Goal: Information Seeking & Learning: Learn about a topic

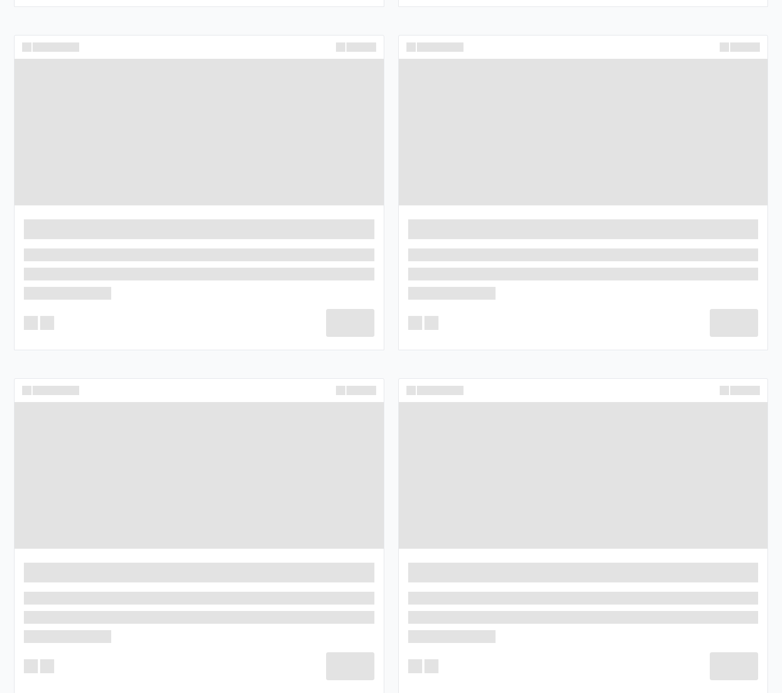
scroll to position [524, 0]
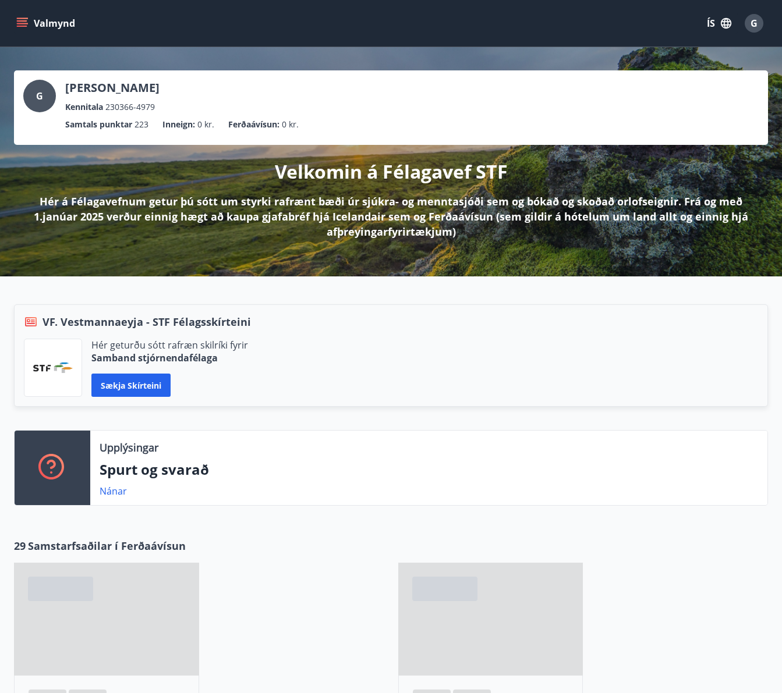
click at [27, 15] on button "Valmynd" at bounding box center [47, 23] width 66 height 21
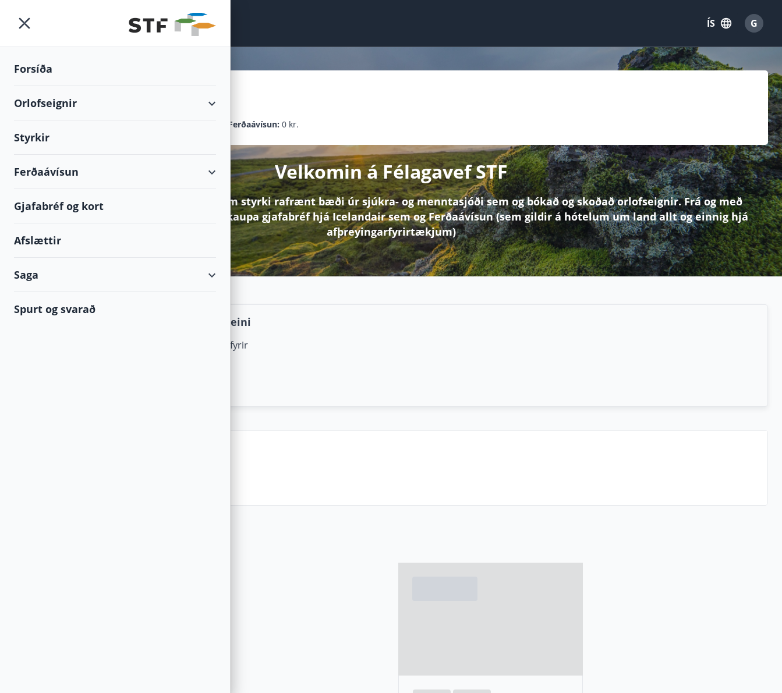
click at [48, 169] on div "Ferðaávísun" at bounding box center [115, 172] width 202 height 34
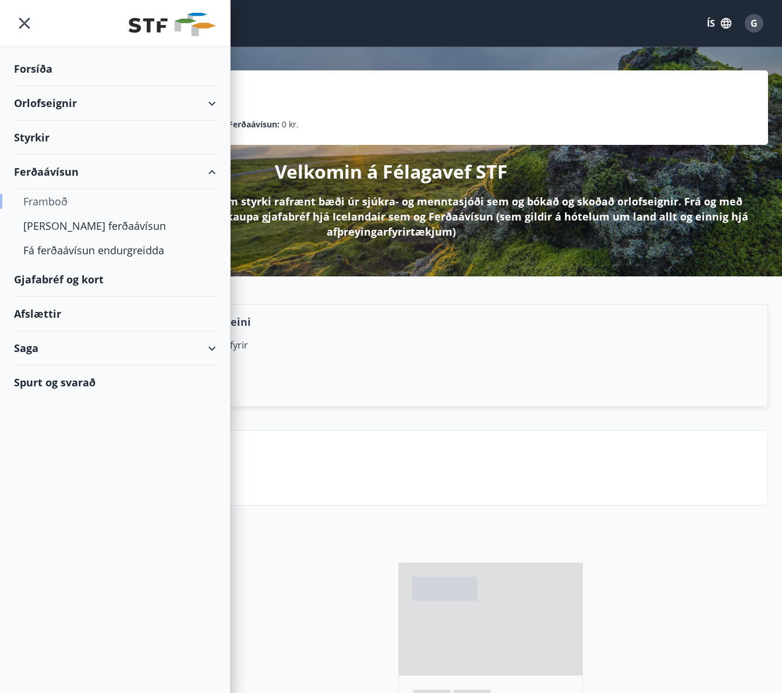
click at [47, 208] on div "Framboð" at bounding box center [114, 201] width 183 height 24
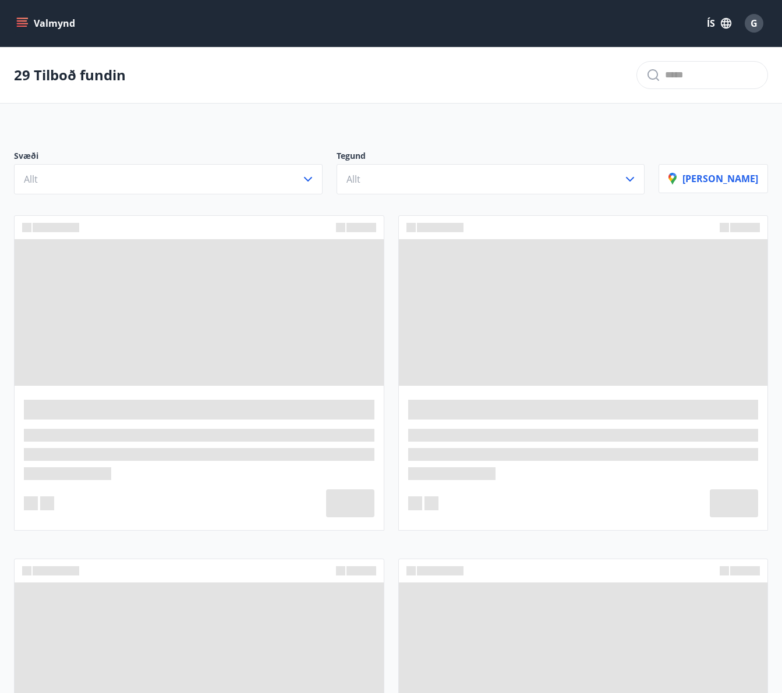
drag, startPoint x: 191, startPoint y: 290, endPoint x: 114, endPoint y: 228, distance: 98.5
click at [315, 176] on icon "button" at bounding box center [308, 179] width 14 height 14
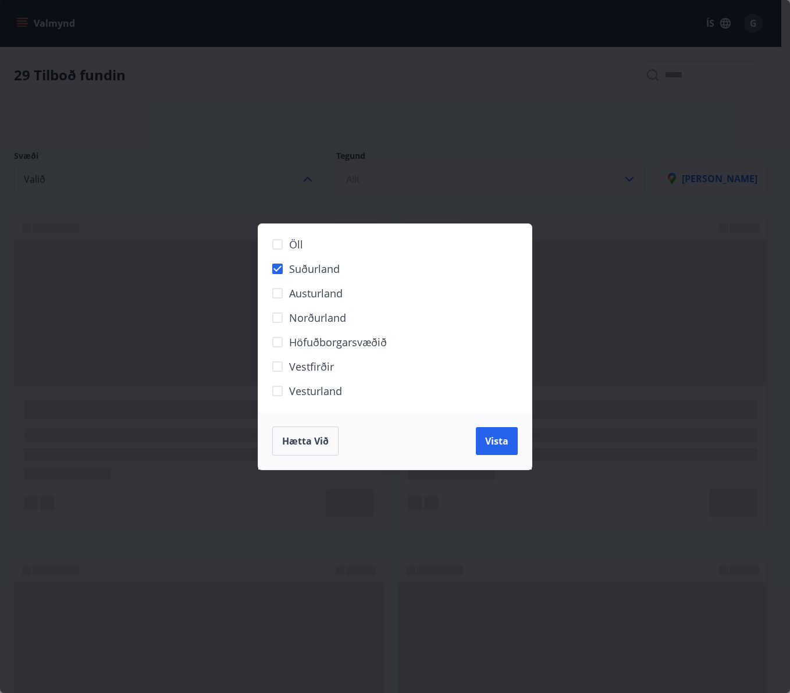
click at [491, 430] on button "Vista" at bounding box center [497, 441] width 42 height 28
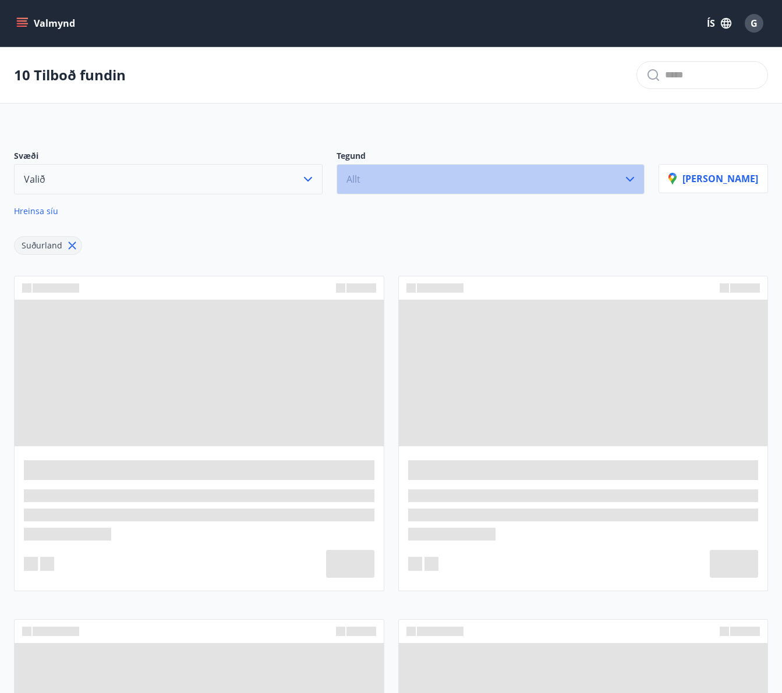
click at [461, 182] on button "Allt" at bounding box center [490, 179] width 308 height 30
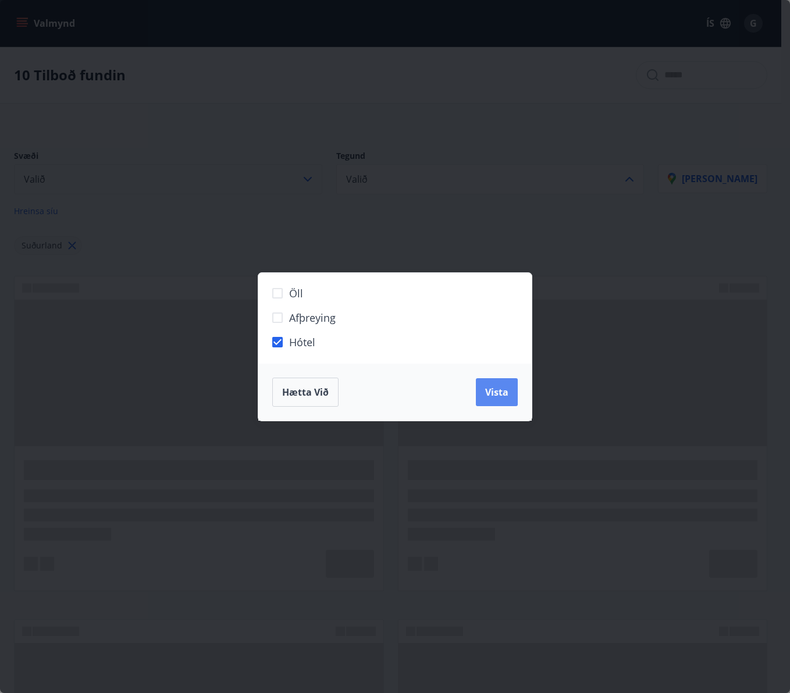
click at [495, 391] on span "Vista" at bounding box center [496, 392] width 23 height 13
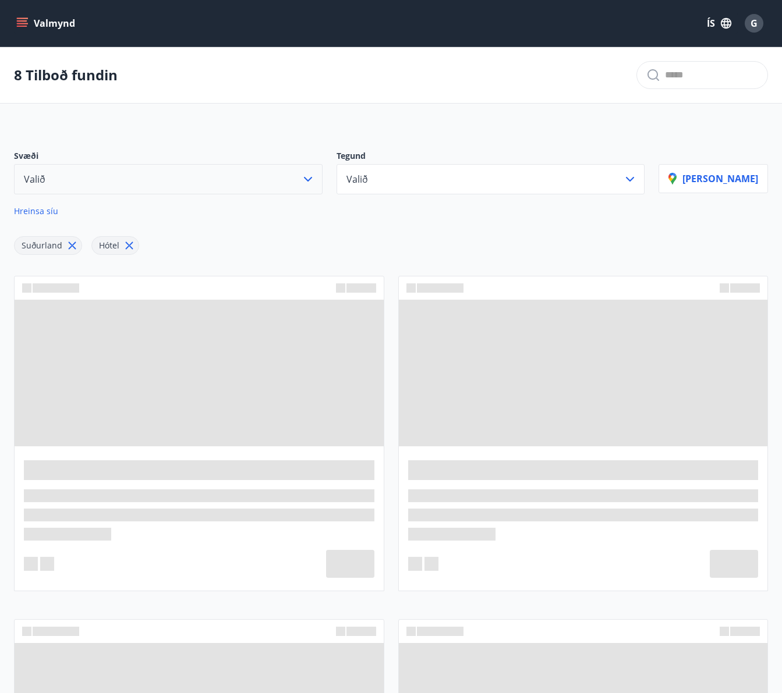
click at [312, 177] on button "Valið" at bounding box center [168, 179] width 308 height 30
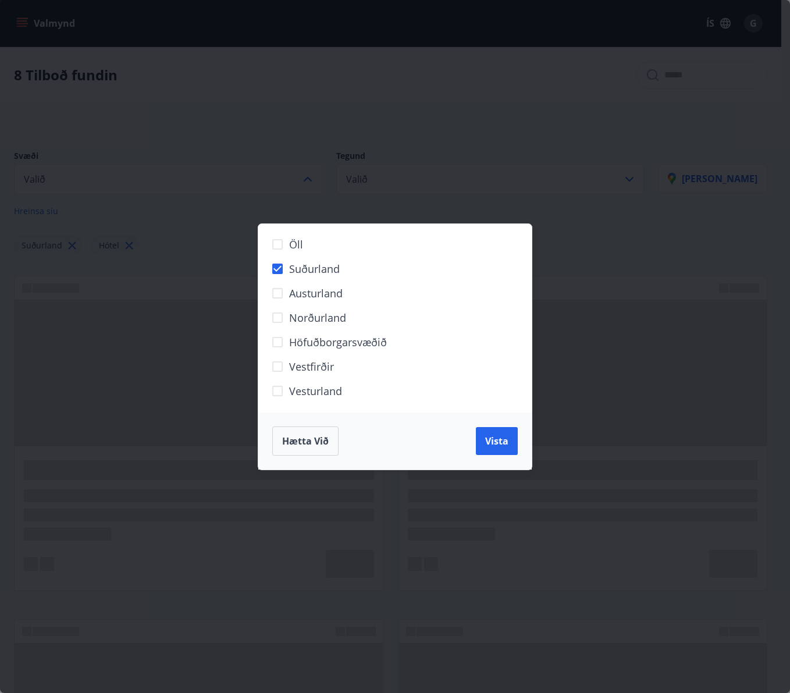
click at [322, 438] on span "Hætta við" at bounding box center [305, 441] width 47 height 13
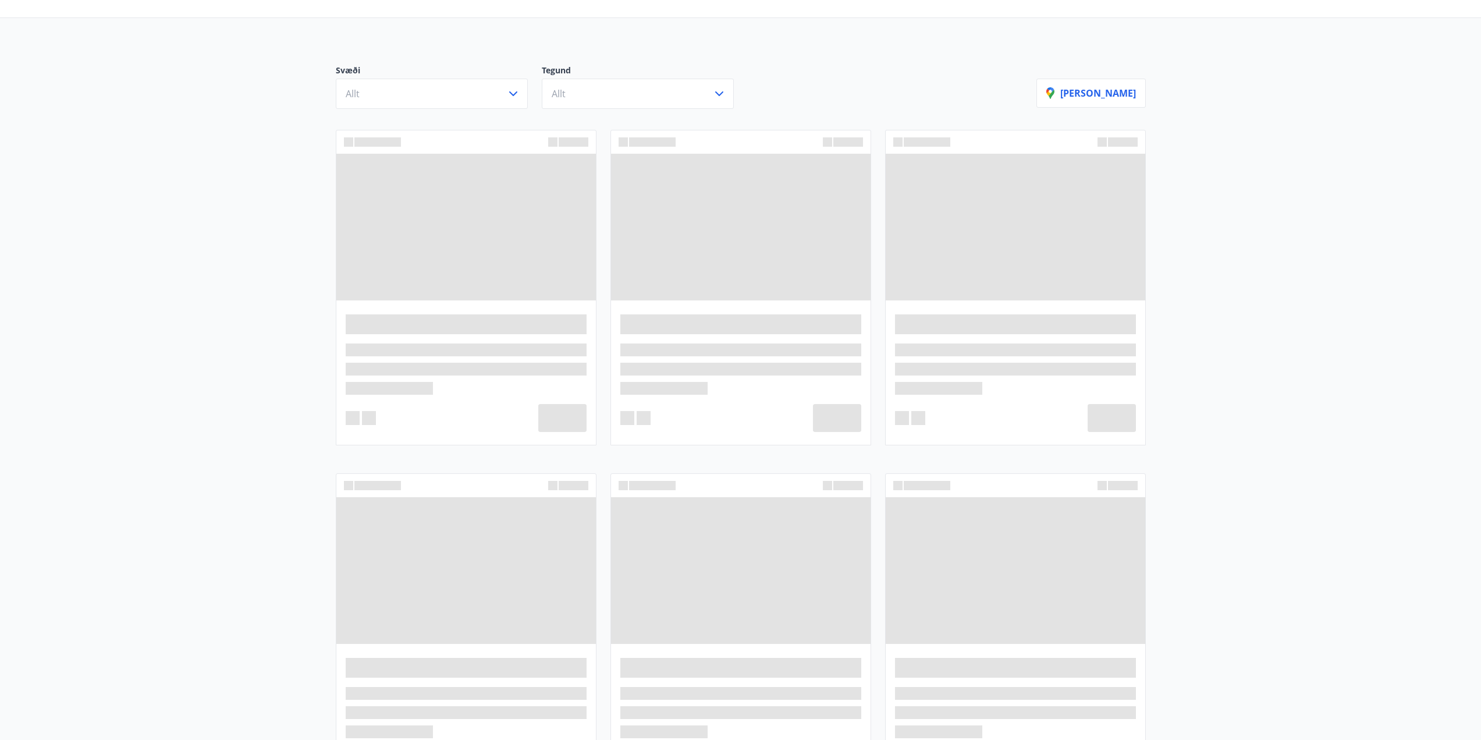
scroll to position [93, 0]
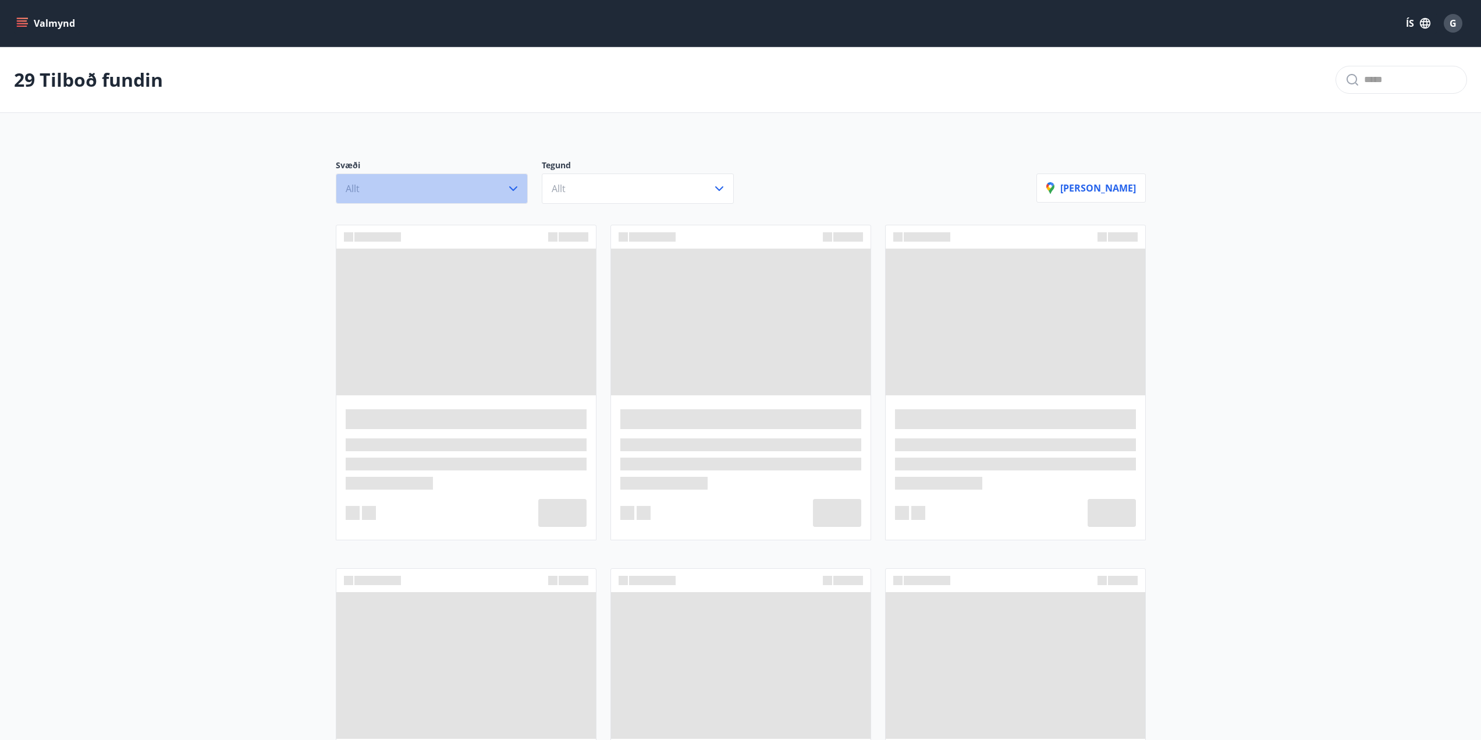
click at [509, 187] on icon "button" at bounding box center [513, 189] width 14 height 14
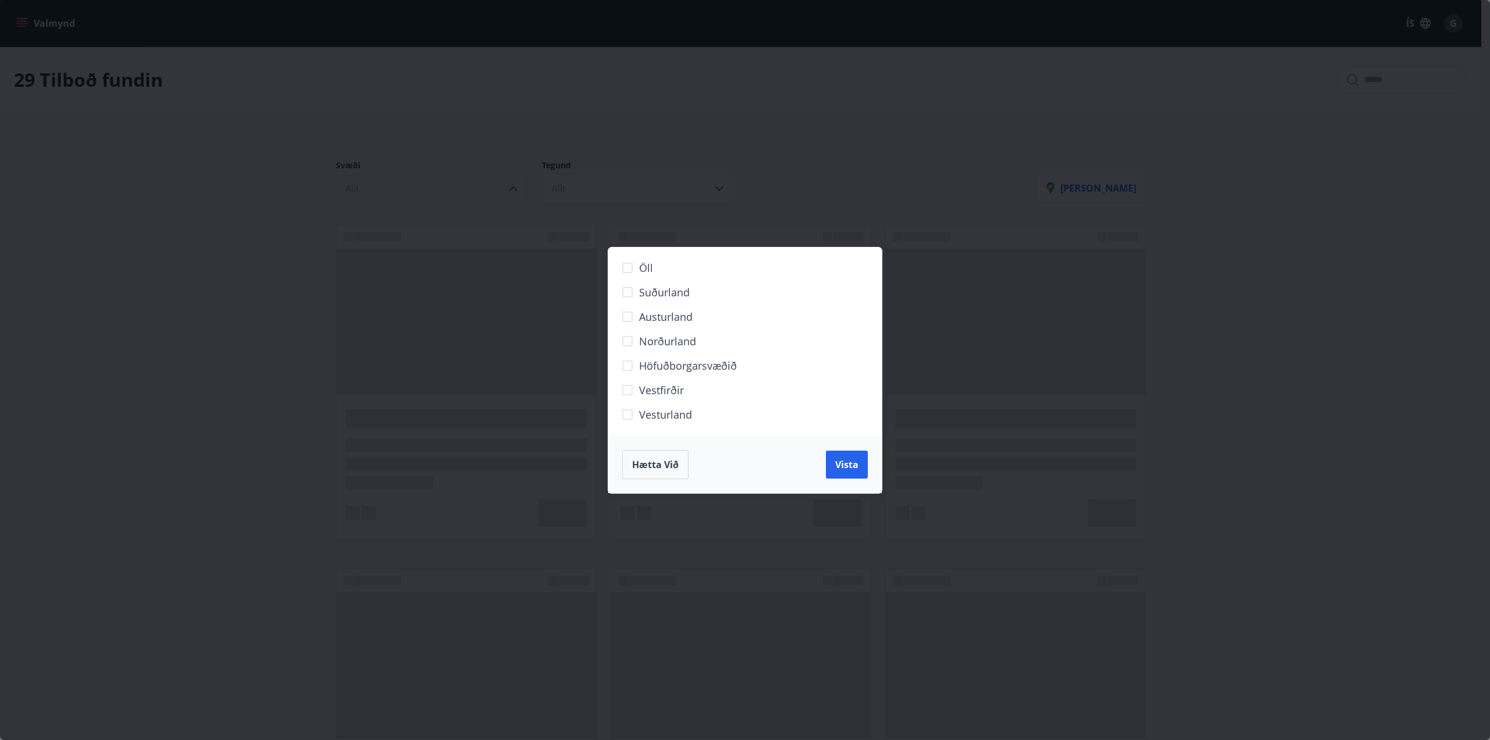
click at [640, 301] on label "Suðurland" at bounding box center [738, 297] width 244 height 24
click at [840, 463] on span "Vista" at bounding box center [846, 464] width 23 height 13
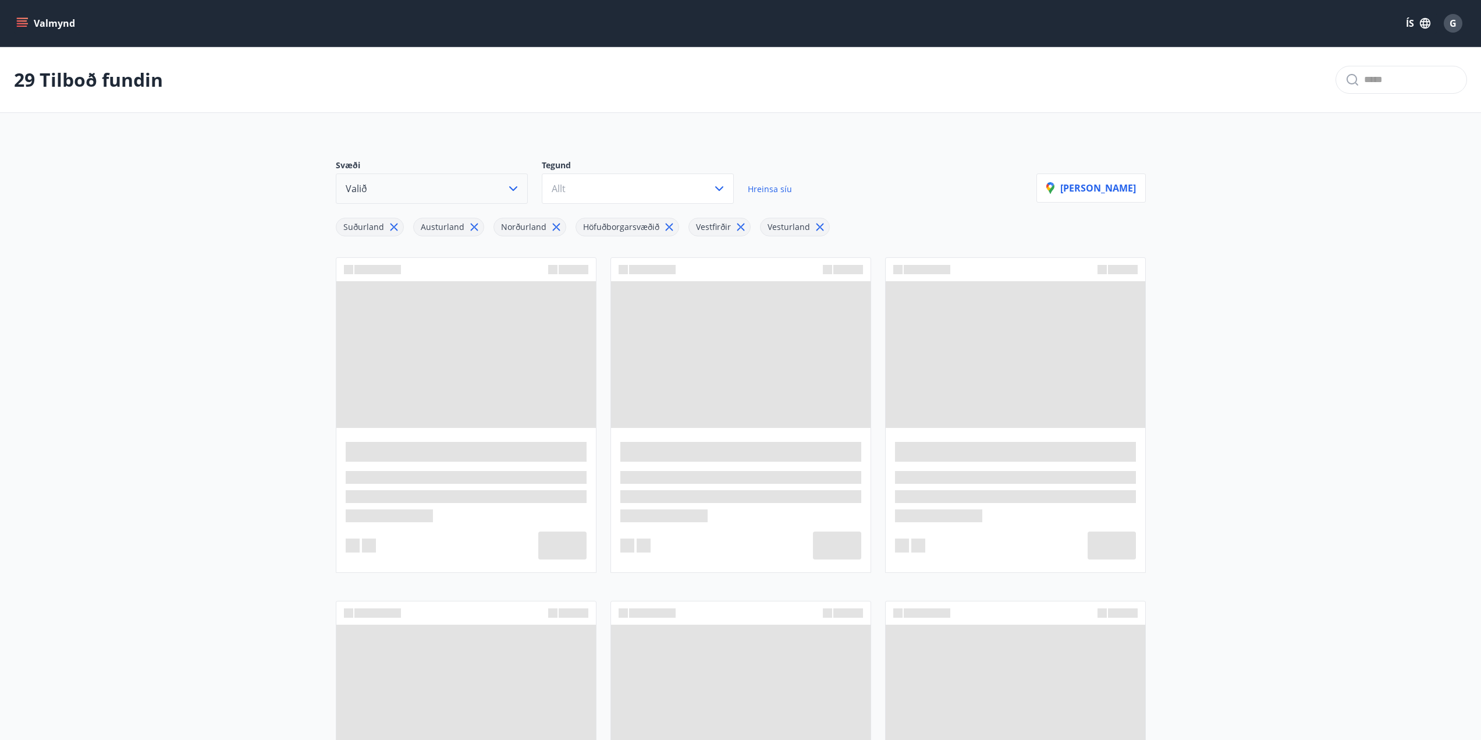
click at [814, 224] on icon at bounding box center [820, 227] width 13 height 13
click at [734, 229] on icon at bounding box center [740, 227] width 13 height 13
click at [665, 226] on icon at bounding box center [669, 227] width 8 height 8
click at [552, 224] on icon at bounding box center [556, 227] width 8 height 8
click at [461, 226] on span "Austurland" at bounding box center [443, 227] width 58 height 12
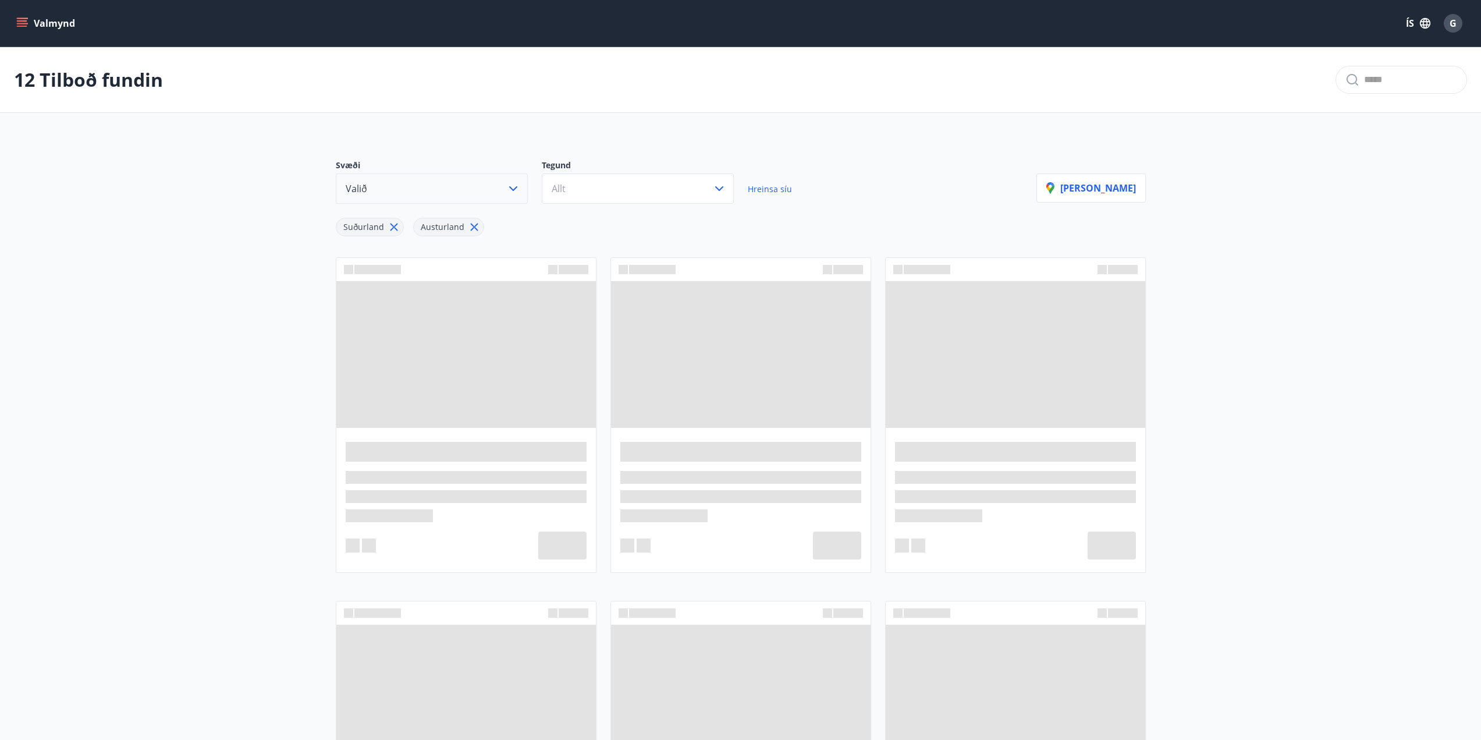
click at [471, 226] on icon at bounding box center [474, 227] width 8 height 8
click at [666, 198] on button "Allt" at bounding box center [638, 188] width 192 height 30
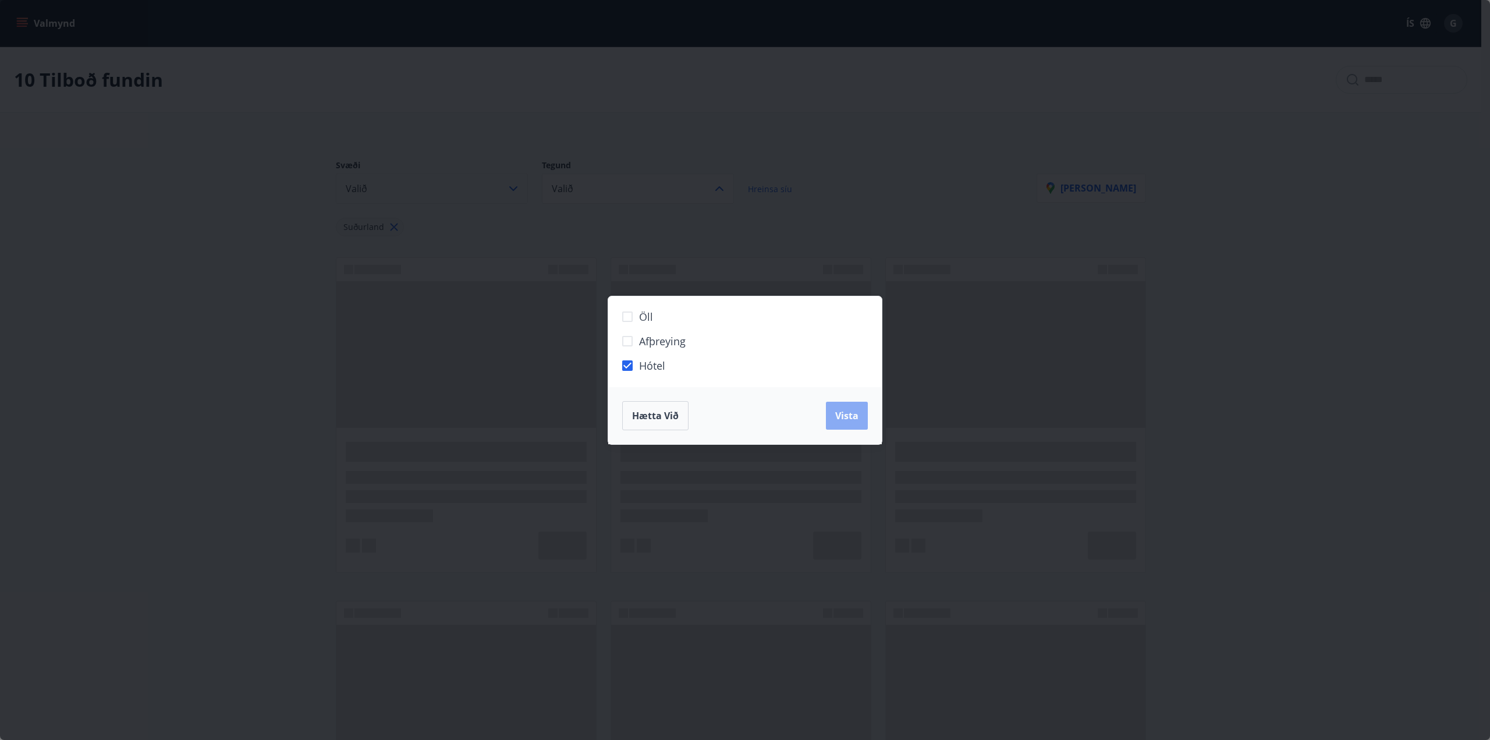
click at [844, 415] on span "Vista" at bounding box center [846, 415] width 23 height 13
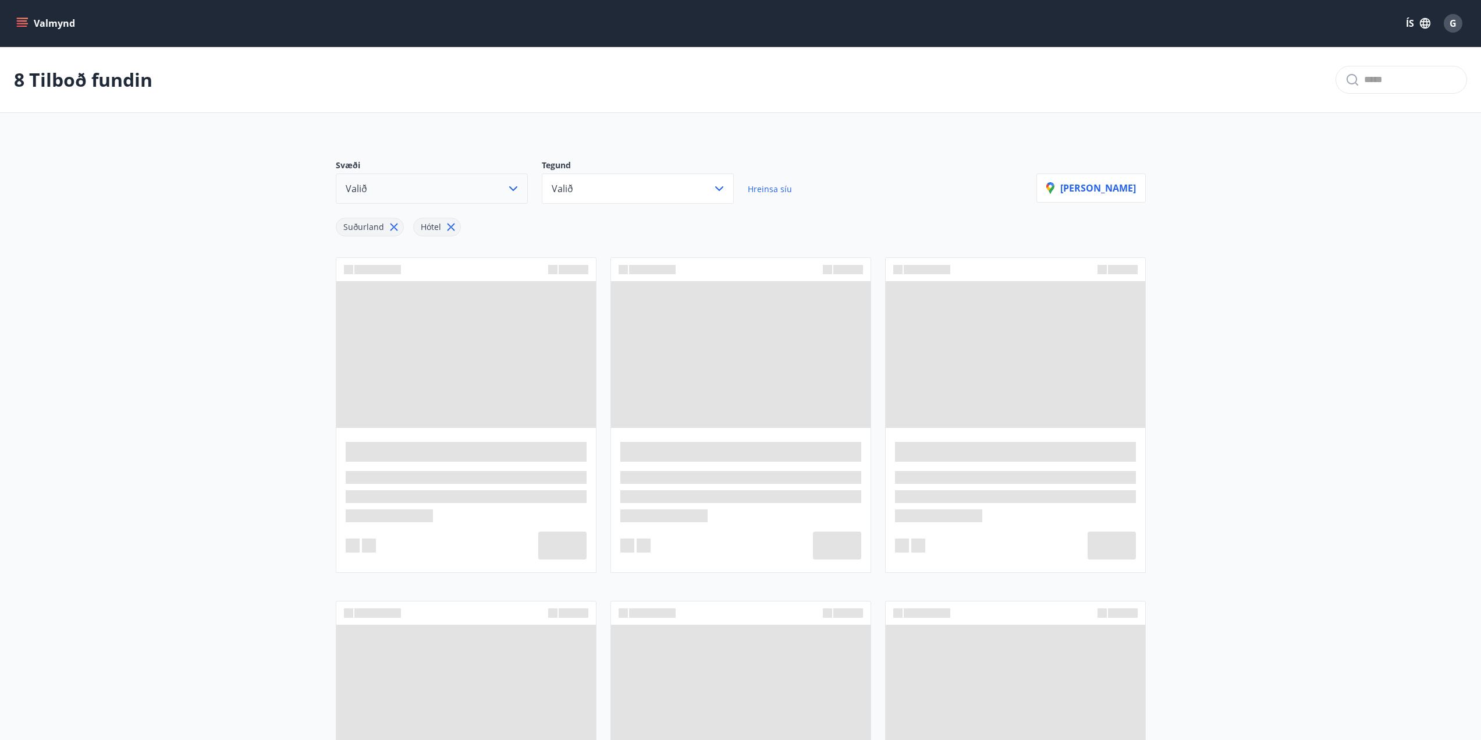
click at [1227, 406] on main "8 Tilboð fundin Svæði Valið Tegund Valið Hreinsa síu Suðurland Hótel Sýna kort" at bounding box center [740, 663] width 1481 height 1233
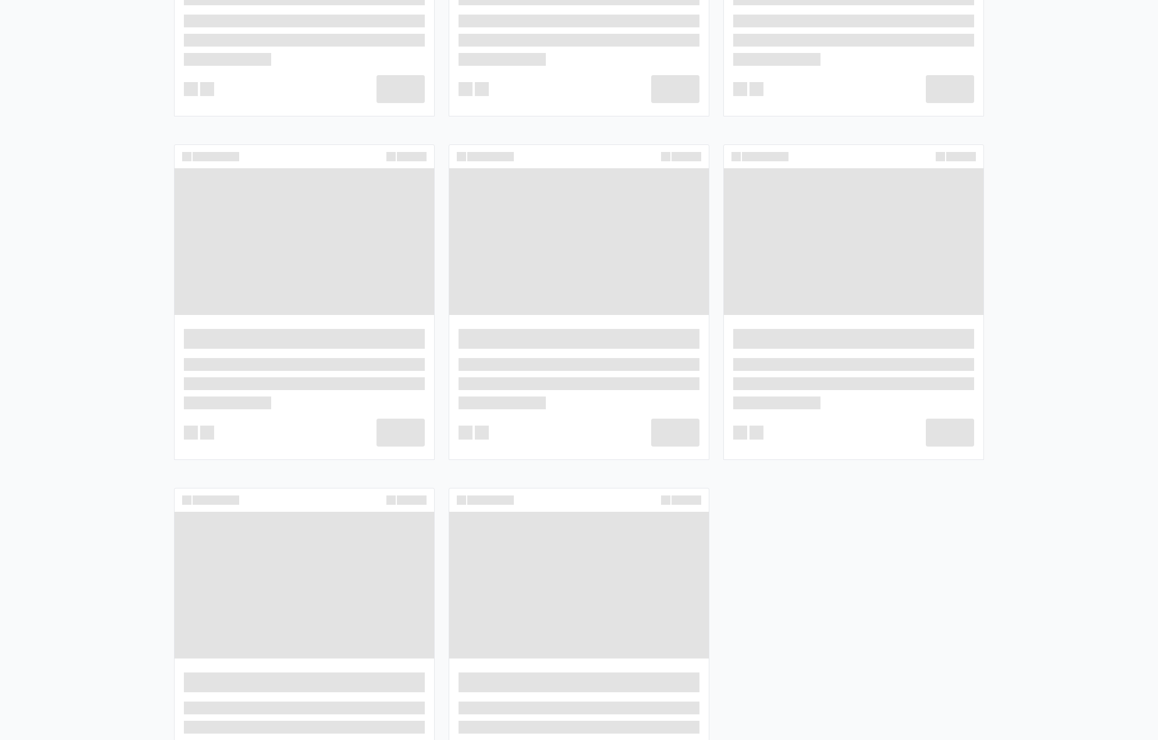
scroll to position [452, 0]
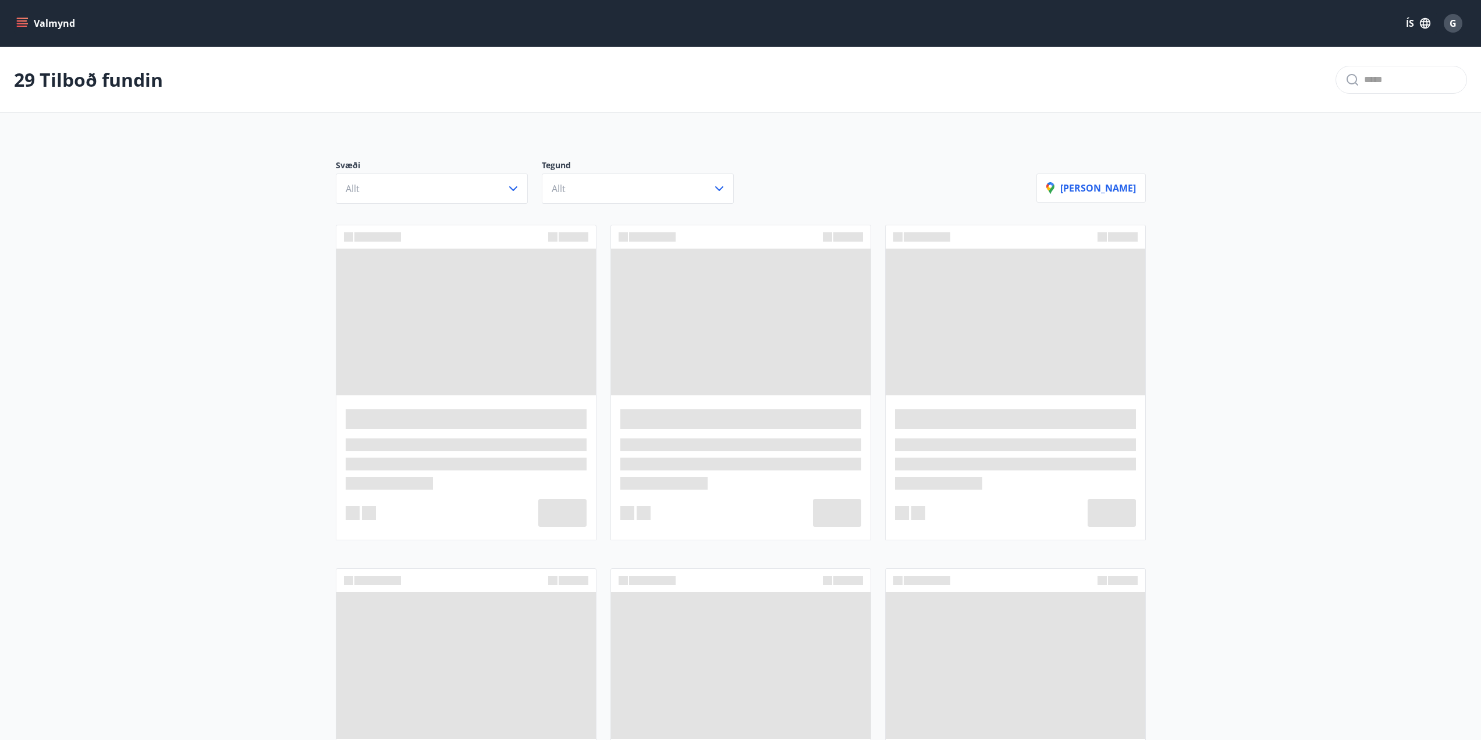
click at [465, 257] on span at bounding box center [466, 321] width 260 height 147
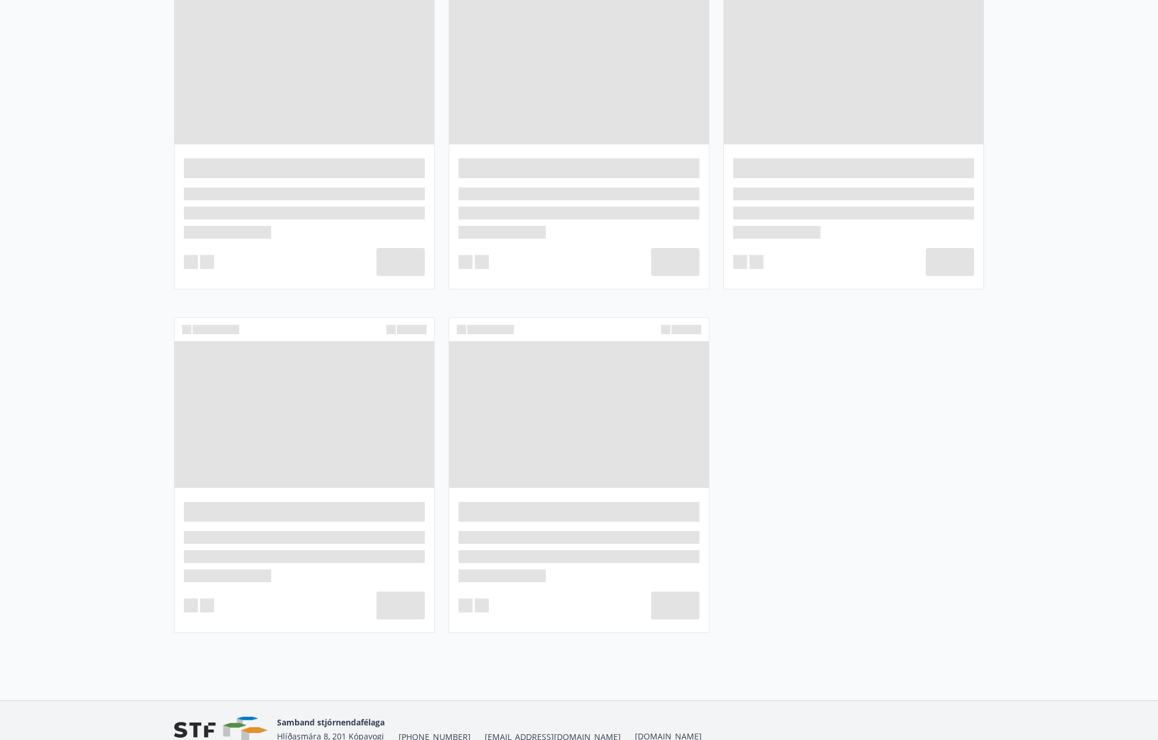
scroll to position [3056, 0]
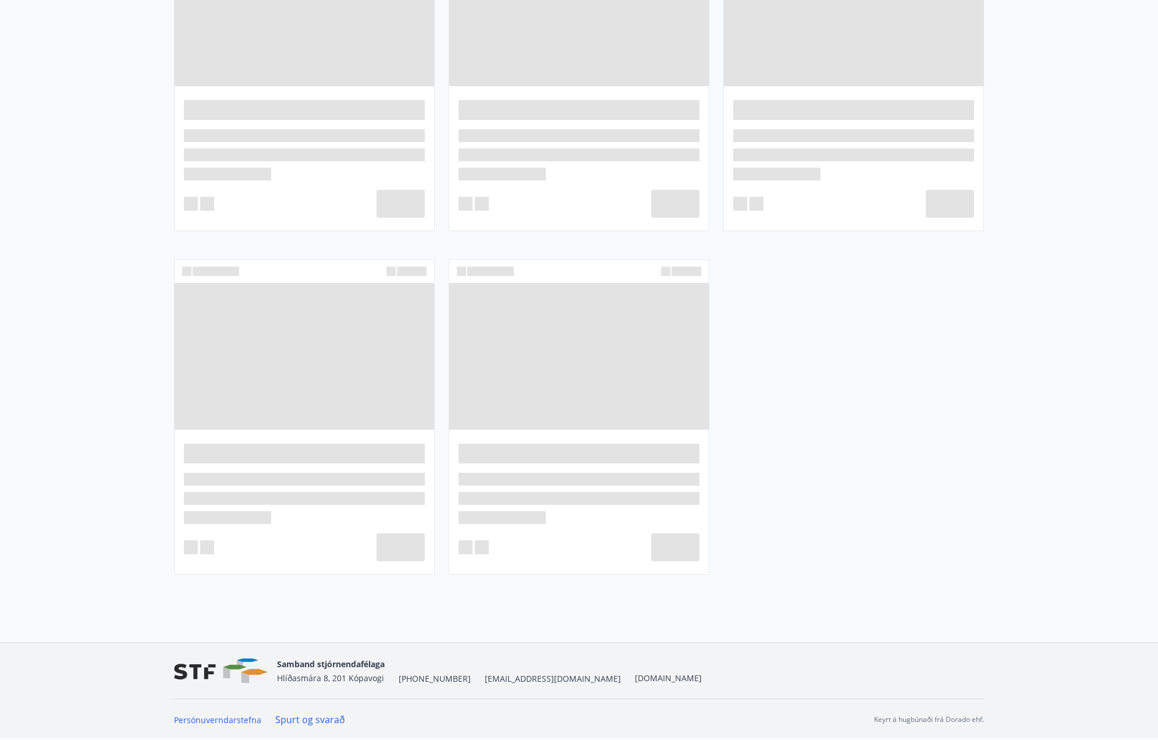
click at [178, 672] on img at bounding box center [221, 670] width 94 height 25
drag, startPoint x: 1166, startPoint y: 274, endPoint x: 932, endPoint y: 379, distance: 257.3
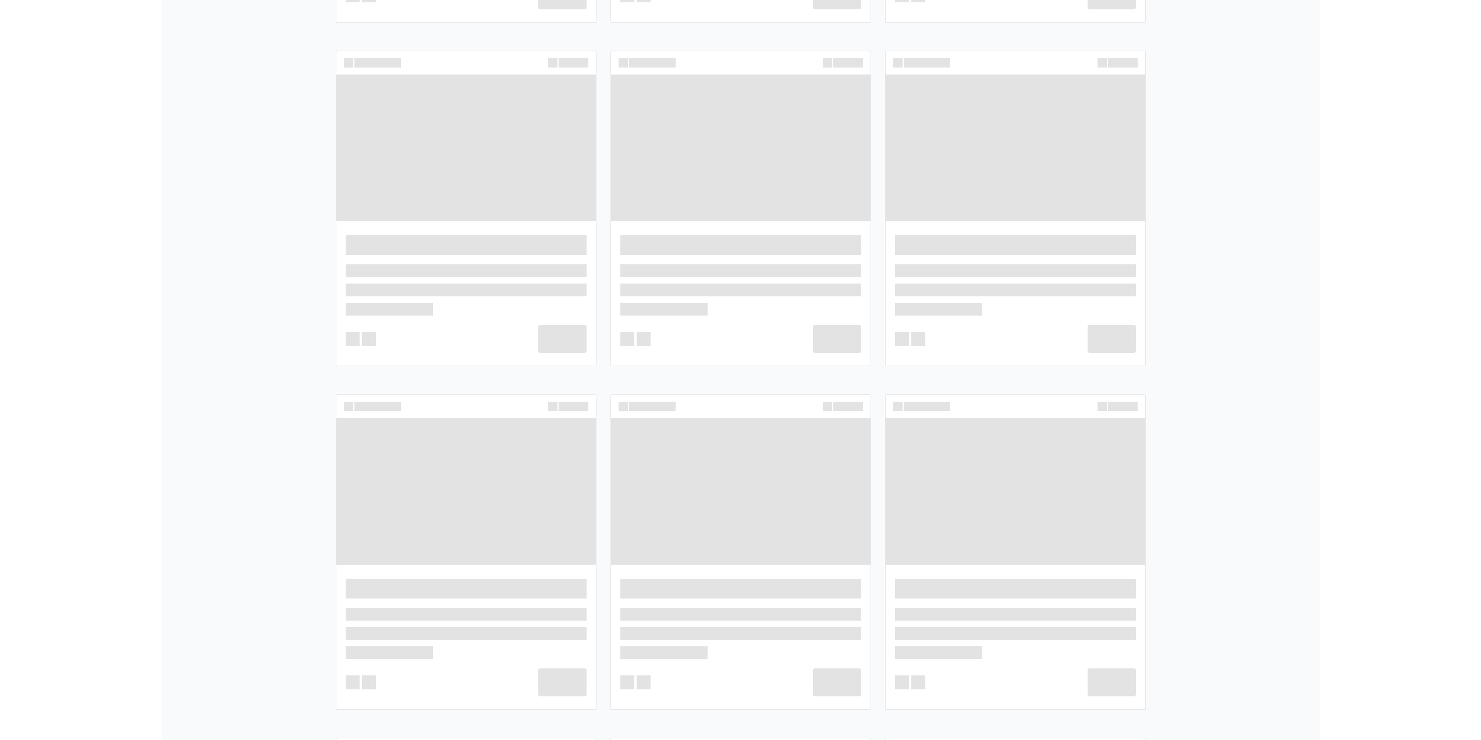
scroll to position [2183, 0]
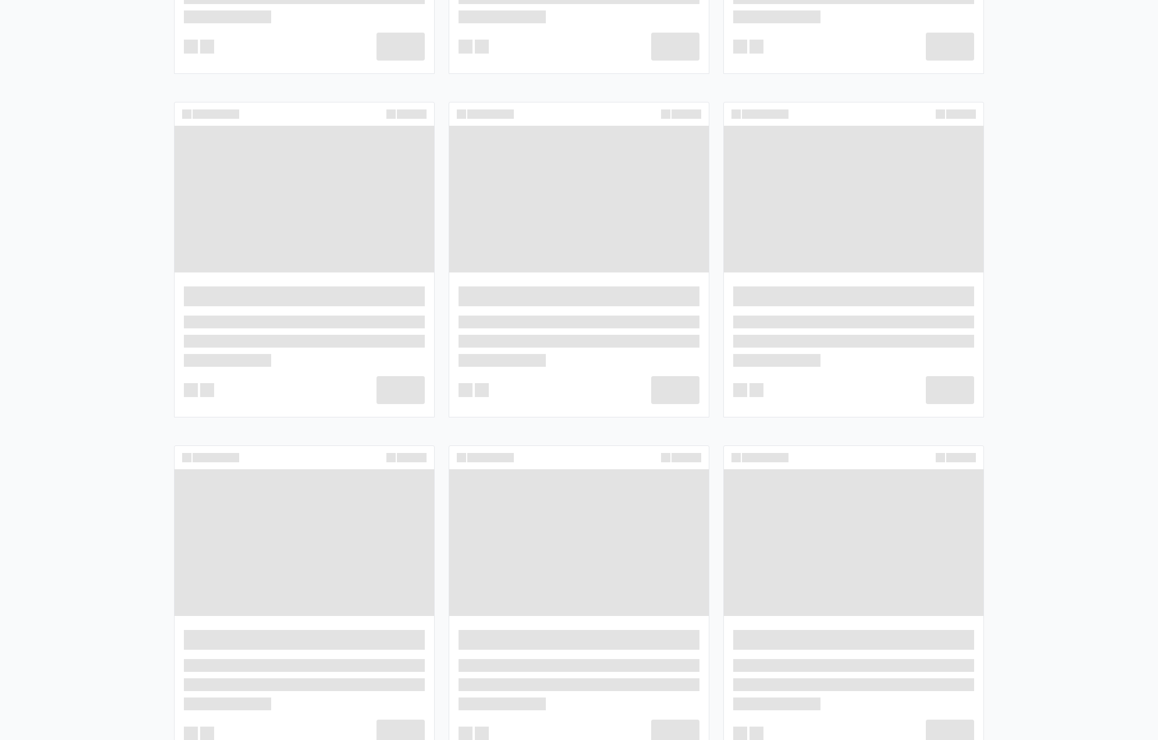
click at [840, 455] on div at bounding box center [854, 457] width 246 height 9
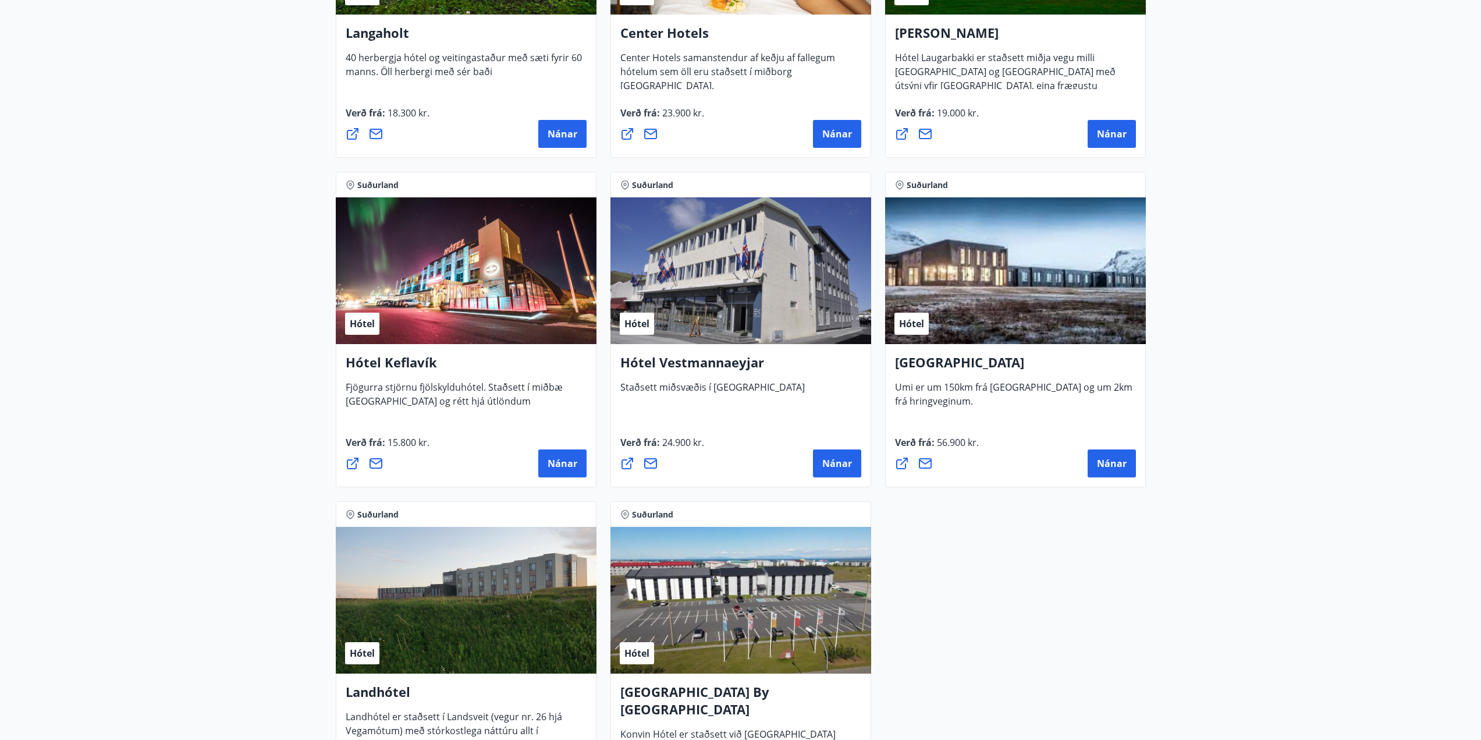
scroll to position [2916, 0]
